Goal: Transaction & Acquisition: Subscribe to service/newsletter

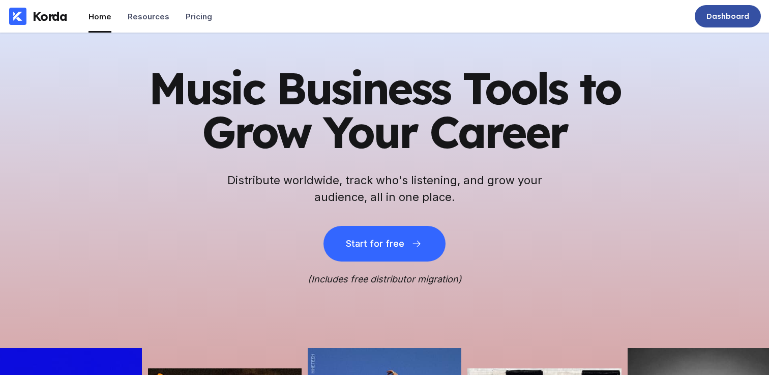
click at [720, 22] on div "Dashboard" at bounding box center [728, 16] width 66 height 22
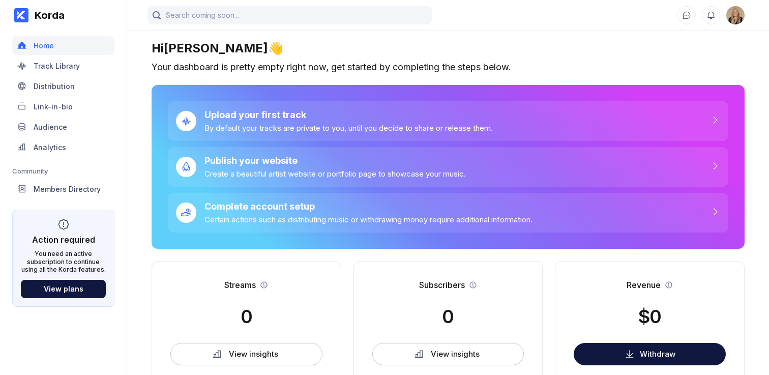
click at [732, 12] on img at bounding box center [736, 15] width 18 height 18
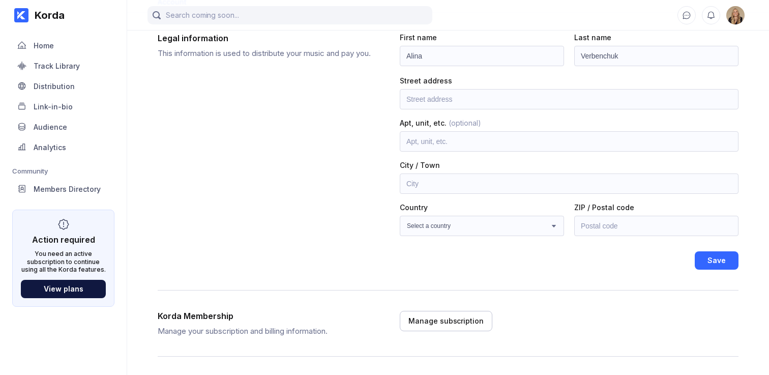
scroll to position [135, 0]
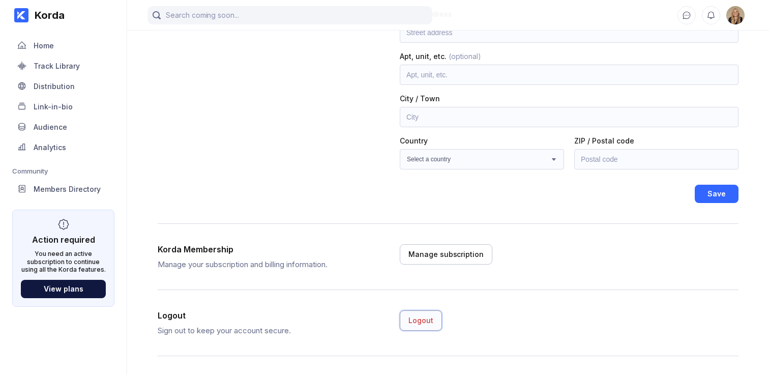
click at [417, 318] on div "Logout" at bounding box center [421, 320] width 25 height 10
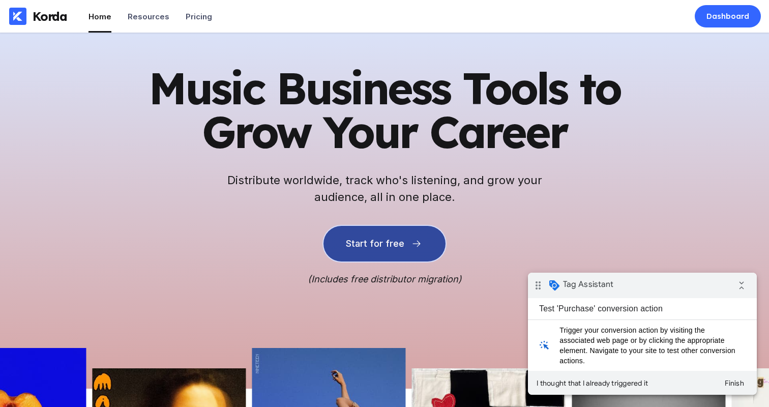
click at [416, 249] on button "Start for free" at bounding box center [385, 244] width 122 height 36
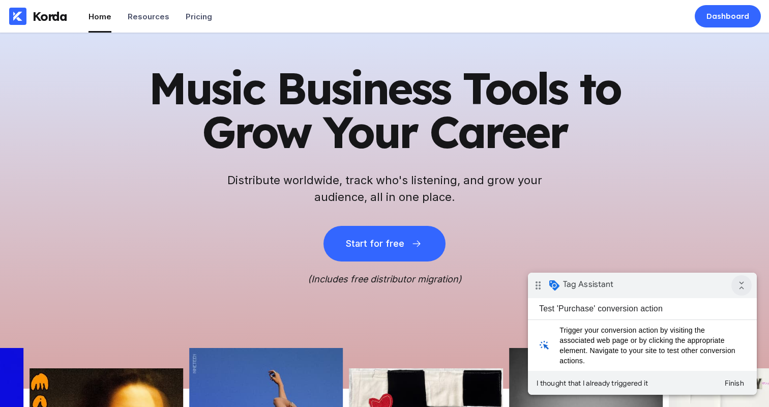
click at [741, 281] on icon "collapse_all" at bounding box center [742, 285] width 20 height 20
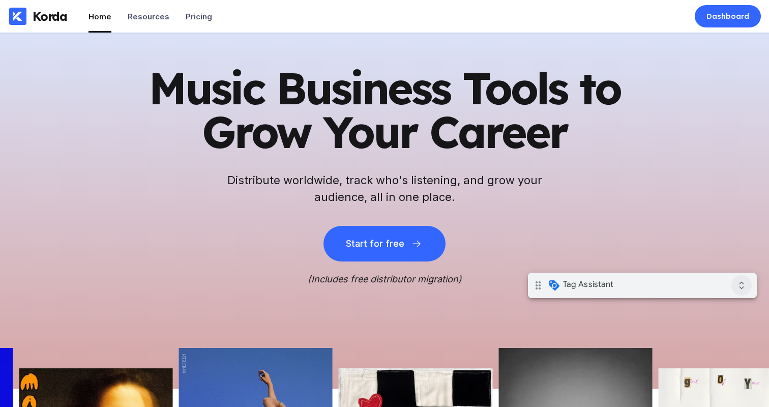
click at [744, 286] on icon "expand_all" at bounding box center [742, 285] width 20 height 20
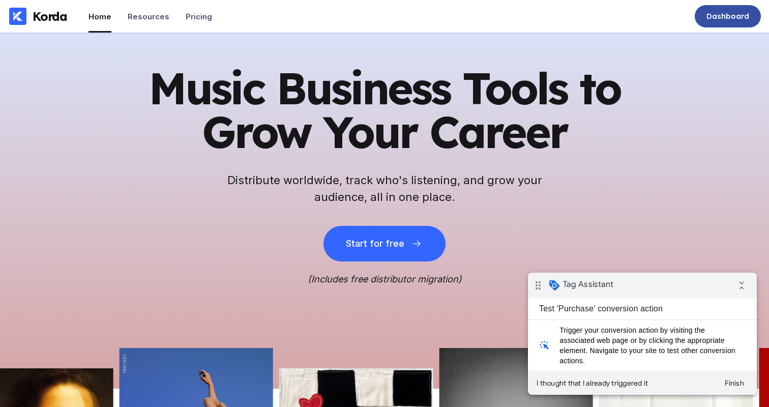
click at [730, 24] on div "Dashboard" at bounding box center [728, 16] width 66 height 22
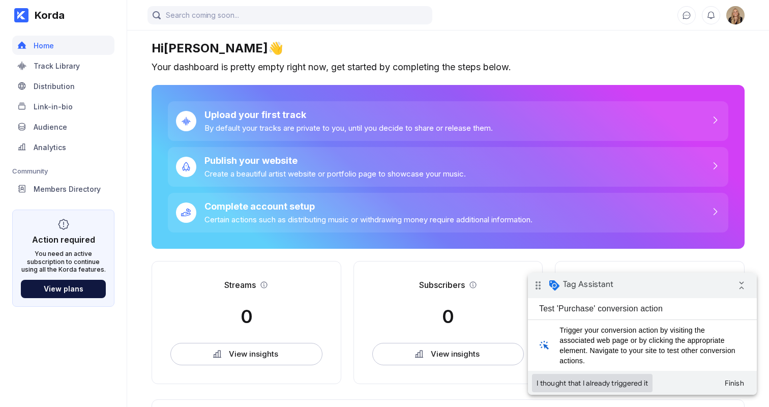
click at [641, 384] on button "I thought that I already triggered it" at bounding box center [592, 383] width 121 height 18
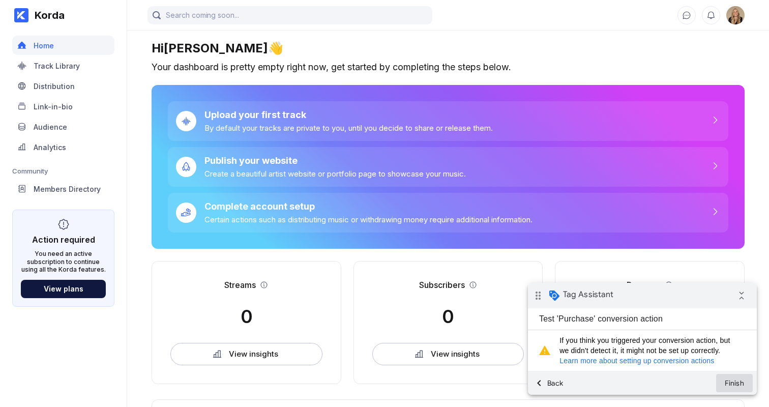
click at [732, 386] on button "Finish" at bounding box center [734, 383] width 37 height 18
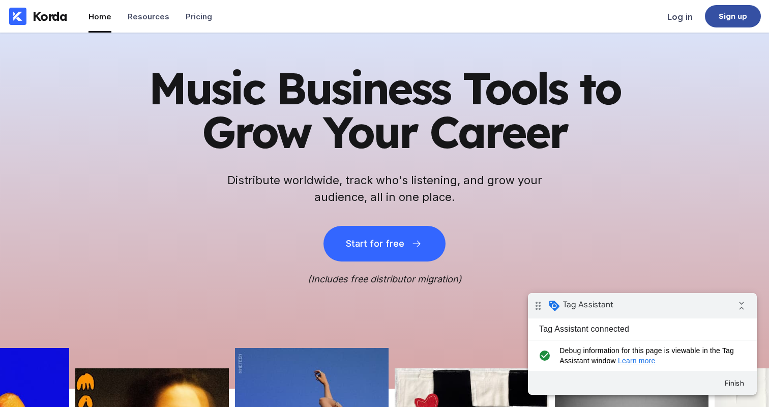
click at [741, 17] on div "Sign up" at bounding box center [733, 16] width 29 height 10
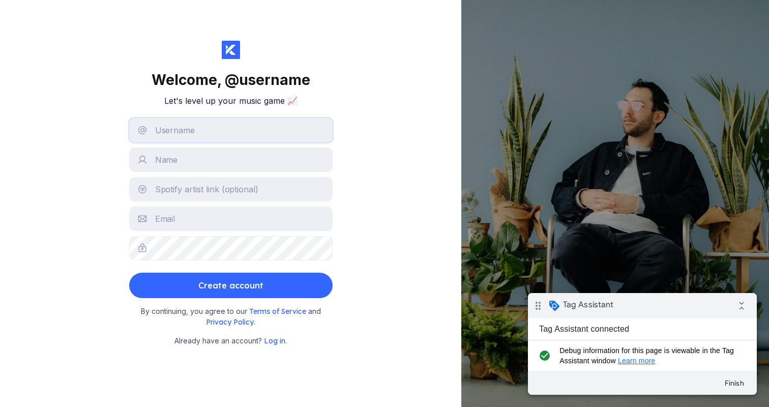
type input "alina.verbenchuk@gmail.com"
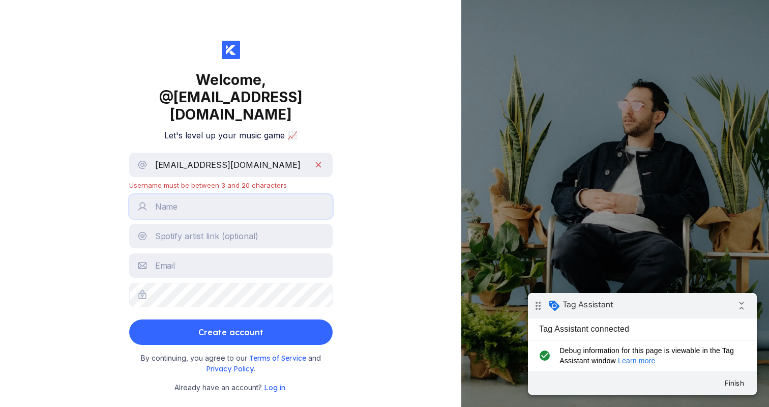
click at [240, 209] on input "text" at bounding box center [231, 206] width 204 height 24
type input "[PERSON_NAME]"
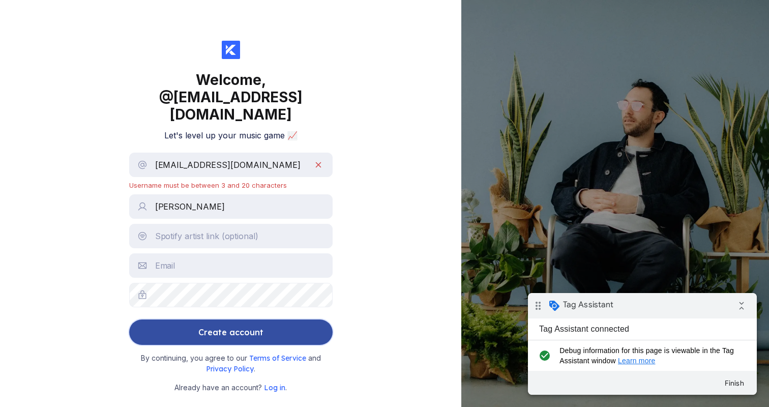
click at [244, 337] on div "Create account" at bounding box center [230, 332] width 65 height 20
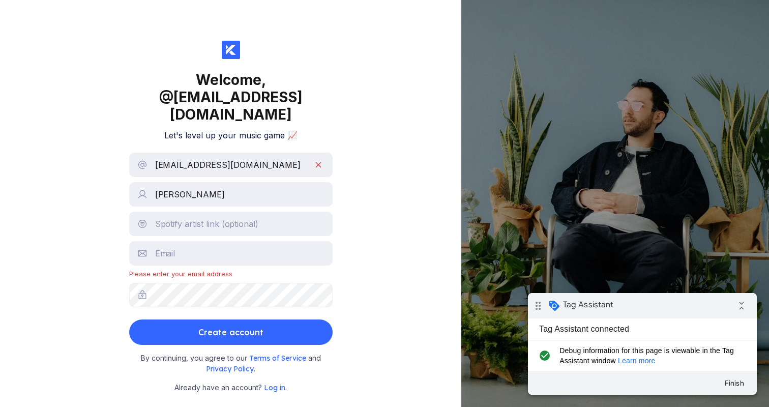
click at [652, 359] on link "Learn more" at bounding box center [637, 361] width 38 height 8
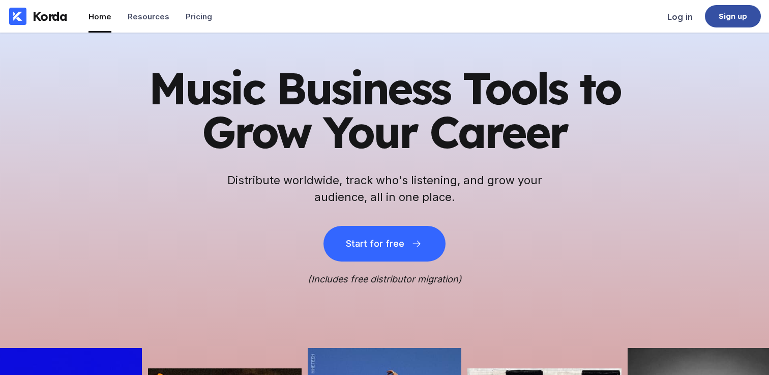
click at [714, 18] on div "Sign up" at bounding box center [733, 16] width 56 height 22
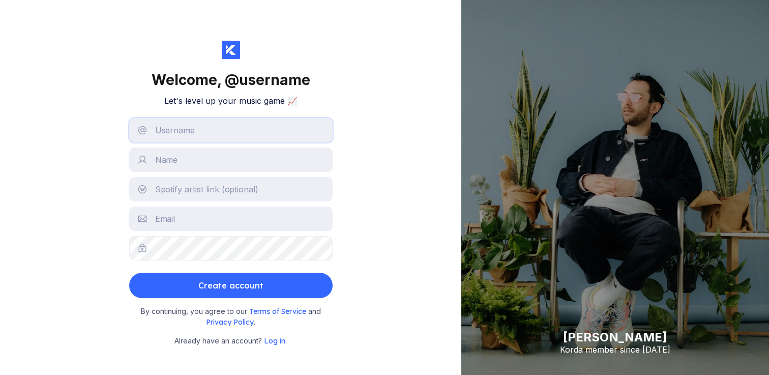
type input "alina.verbenchuk@gmail.com"
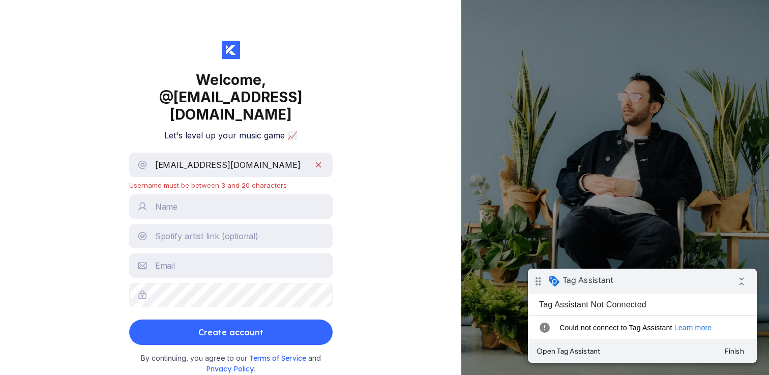
scroll to position [14, 0]
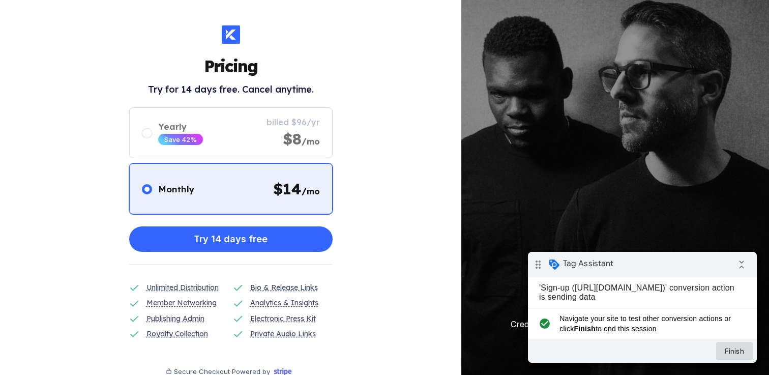
click at [741, 352] on button "Finish" at bounding box center [734, 351] width 37 height 18
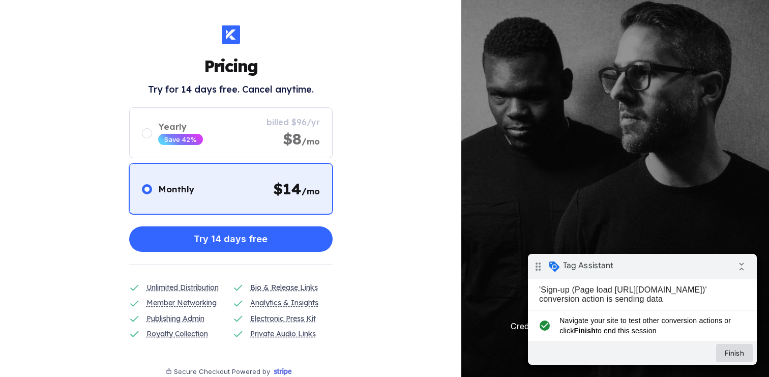
click at [742, 354] on button "Finish" at bounding box center [734, 353] width 37 height 18
